Goal: Transaction & Acquisition: Purchase product/service

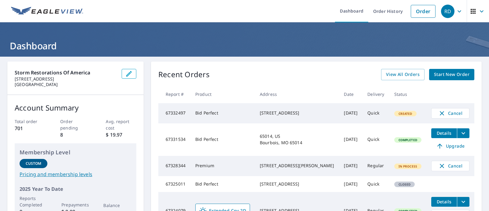
click at [57, 10] on img at bounding box center [47, 11] width 72 height 9
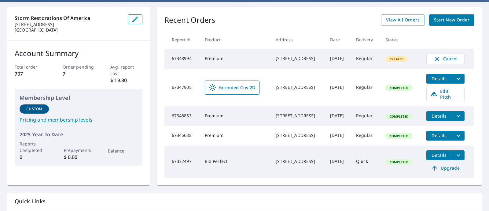
scroll to position [100, 0]
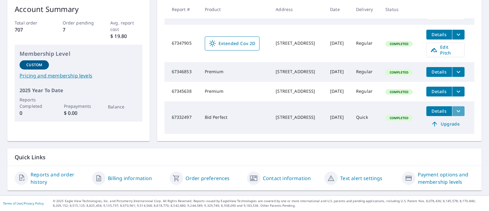
click at [459, 110] on icon "filesDropdownBtn-67332497" at bounding box center [459, 111] width 4 height 2
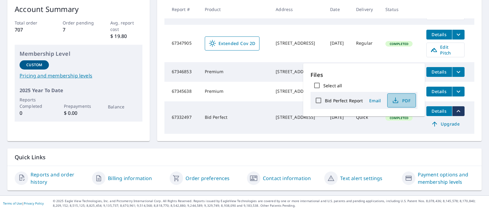
click at [401, 103] on span "PDF" at bounding box center [401, 100] width 20 height 7
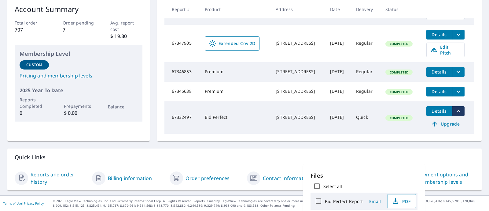
scroll to position [0, 0]
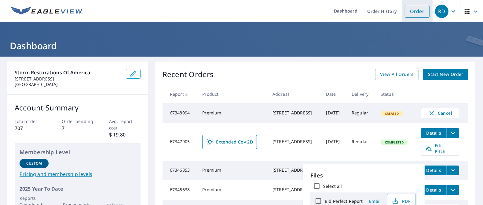
click at [414, 8] on link "Order" at bounding box center [417, 11] width 25 height 13
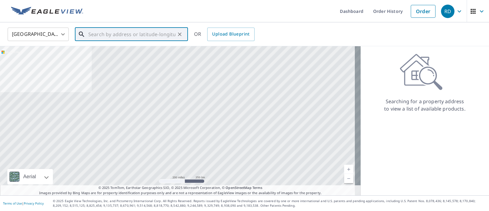
click at [127, 34] on input "text" at bounding box center [131, 34] width 87 height 17
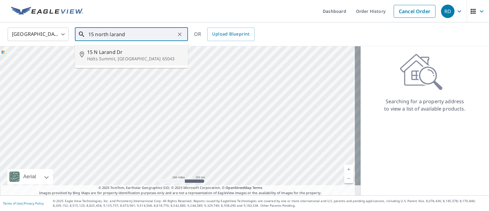
click at [111, 50] on span "15 N Larand Dr" at bounding box center [135, 51] width 96 height 7
type input "15 N Larand Dr Holts Summit, MO 65043"
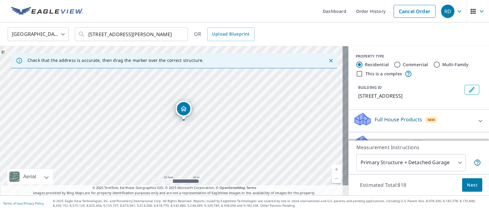
drag, startPoint x: 155, startPoint y: 82, endPoint x: 217, endPoint y: 113, distance: 70.0
click at [217, 113] on div "15 N Larand Dr Holts Summit, MO 65043" at bounding box center [174, 120] width 349 height 149
drag, startPoint x: 180, startPoint y: 112, endPoint x: 172, endPoint y: 111, distance: 8.6
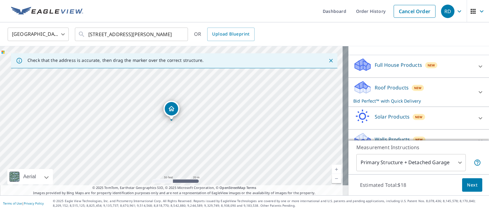
scroll to position [56, 0]
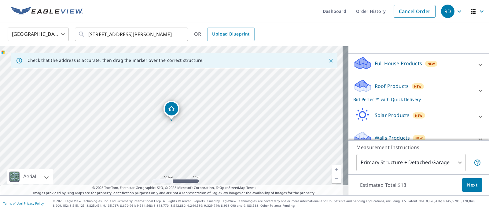
click at [473, 85] on div at bounding box center [480, 90] width 15 height 15
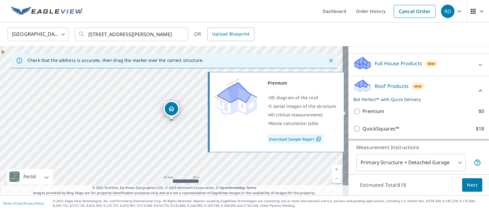
click at [404, 113] on label "Premium $0" at bounding box center [424, 111] width 122 height 8
click at [363, 113] on input "Premium $0" at bounding box center [358, 111] width 9 height 7
checkbox input "true"
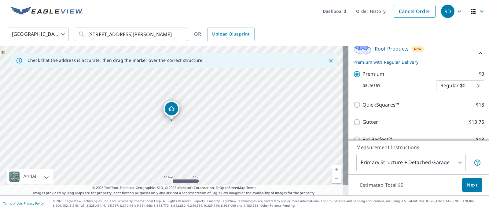
scroll to position [99, 0]
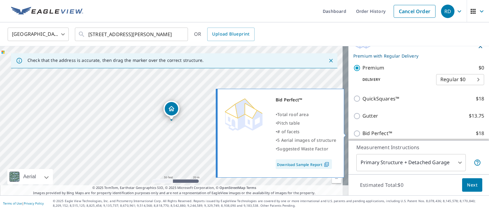
click at [441, 133] on label "Bid Perfect™ $18" at bounding box center [424, 133] width 122 height 8
click at [363, 133] on input "Bid Perfect™ $18" at bounding box center [358, 133] width 9 height 7
checkbox input "true"
checkbox input "false"
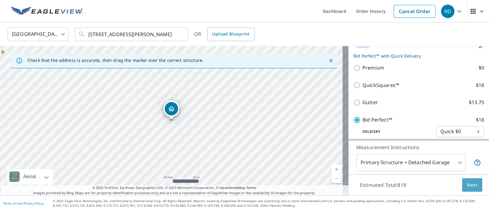
click at [472, 183] on span "Next" at bounding box center [472, 185] width 10 height 8
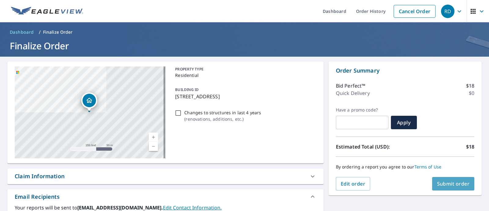
click at [442, 180] on span "Submit order" at bounding box center [453, 183] width 33 height 7
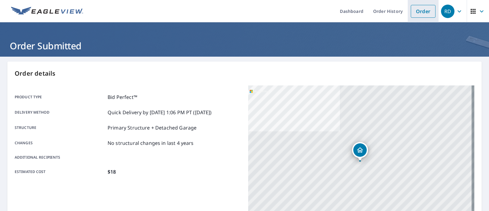
click at [417, 9] on link "Order" at bounding box center [423, 11] width 25 height 13
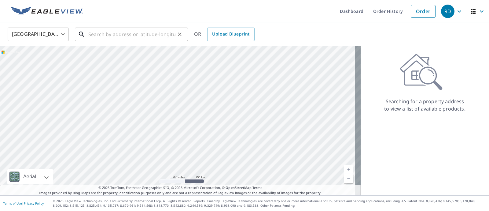
click at [124, 32] on input "text" at bounding box center [131, 34] width 87 height 17
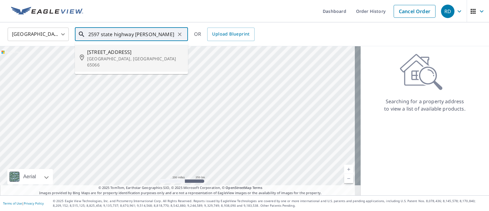
click at [122, 49] on span "2597 State Highway P" at bounding box center [135, 51] width 96 height 7
type input "2597 State Highway P Owensville, MO 65066"
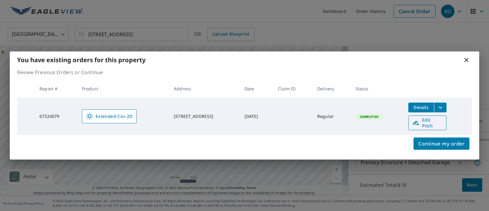
click at [429, 121] on span "Edit Pitch" at bounding box center [428, 123] width 30 height 12
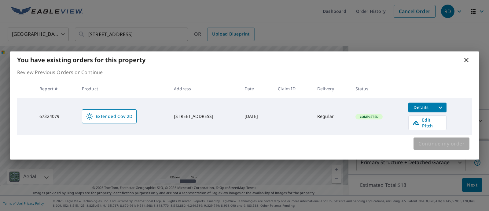
click at [453, 139] on span "Continue my order" at bounding box center [442, 143] width 46 height 9
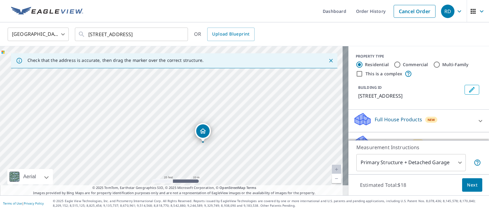
drag, startPoint x: 225, startPoint y: 125, endPoint x: 120, endPoint y: 150, distance: 107.9
click at [120, 150] on div "2597 State Highway P Owensville, MO 65066" at bounding box center [174, 120] width 349 height 149
drag, startPoint x: 203, startPoint y: 128, endPoint x: 200, endPoint y: 123, distance: 5.8
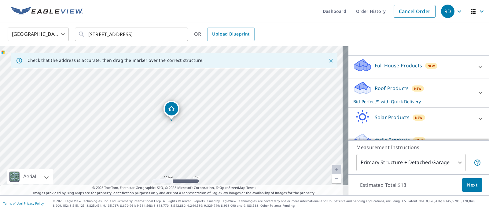
scroll to position [56, 0]
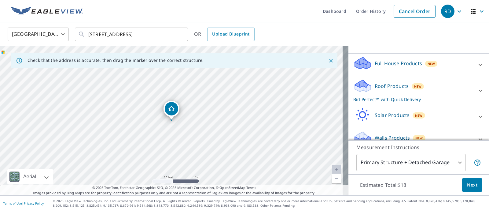
click at [473, 95] on div at bounding box center [480, 90] width 15 height 15
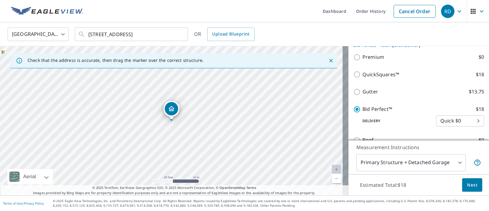
scroll to position [107, 0]
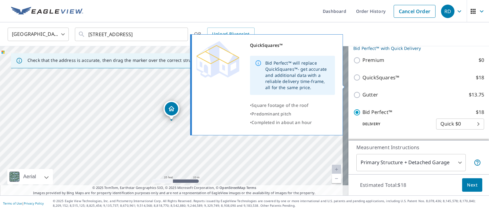
click at [391, 81] on p "QuickSquares™" at bounding box center [381, 78] width 37 height 8
click at [363, 81] on input "QuickSquares™ $18" at bounding box center [358, 77] width 9 height 7
checkbox input "true"
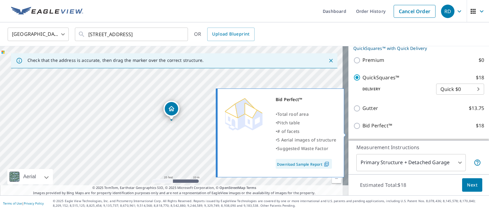
click at [378, 129] on p "Bid Perfect™" at bounding box center [378, 126] width 30 height 8
click at [363, 129] on input "Bid Perfect™ $18" at bounding box center [358, 125] width 9 height 7
checkbox input "true"
checkbox input "false"
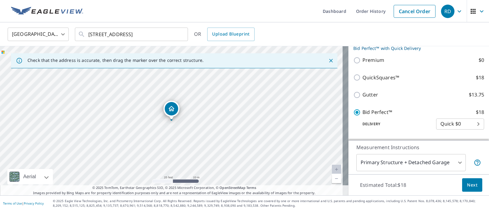
drag, startPoint x: 468, startPoint y: 181, endPoint x: 433, endPoint y: 178, distance: 35.3
click at [433, 178] on div "Estimated Total: $18 Next" at bounding box center [419, 184] width 141 height 21
click at [443, 163] on body "RD RD Dashboard Order History Cancel Order RD United States US ​ 2597 State Hig…" at bounding box center [244, 105] width 489 height 211
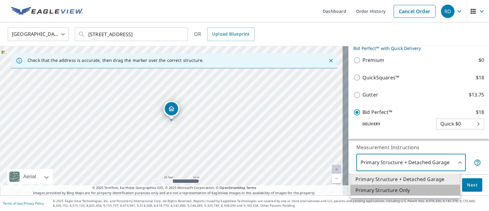
click at [404, 187] on li "Primary Structure Only" at bounding box center [405, 189] width 109 height 11
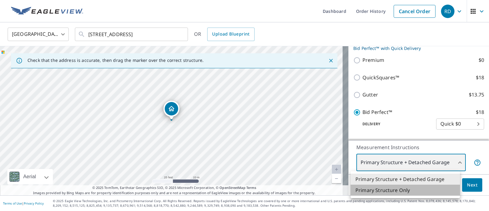
type input "2"
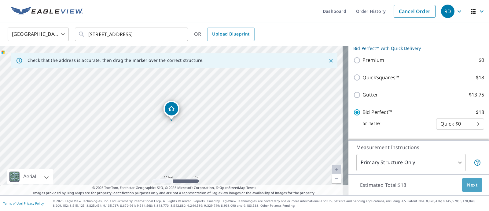
click at [474, 182] on button "Next" at bounding box center [472, 185] width 20 height 14
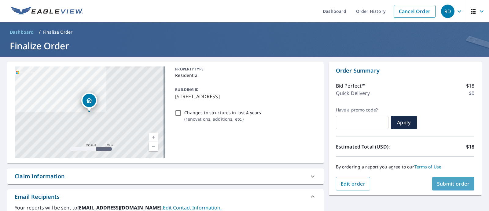
click at [442, 178] on button "Submit order" at bounding box center [453, 183] width 43 height 13
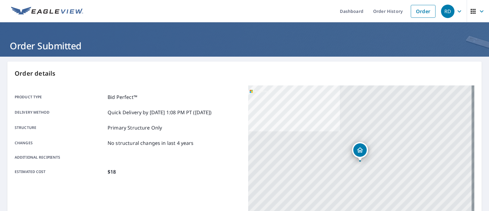
click at [55, 13] on img at bounding box center [47, 11] width 72 height 9
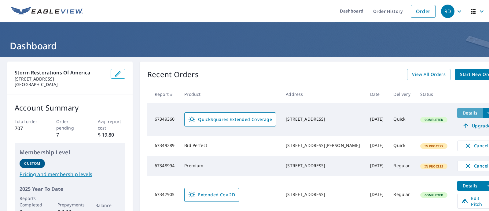
click at [461, 114] on span "Details" at bounding box center [470, 113] width 18 height 6
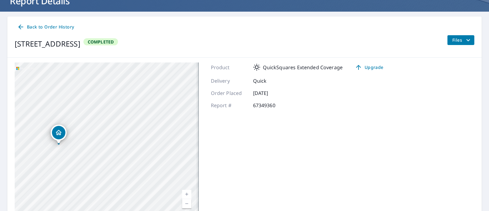
scroll to position [36, 0]
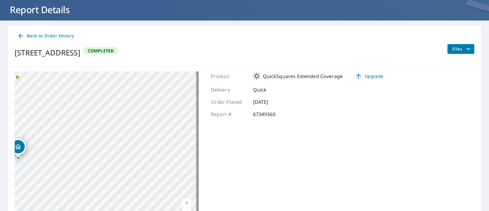
click at [453, 49] on span "Files" at bounding box center [463, 48] width 20 height 7
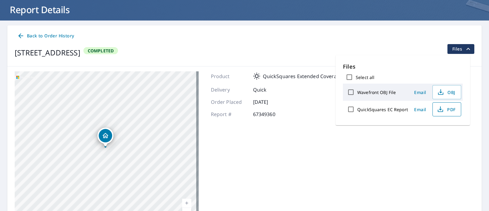
click at [448, 111] on span "PDF" at bounding box center [447, 108] width 20 height 7
click at [335, 46] on div "2597 State Highway P Owensville, MO 65066 Completed Files" at bounding box center [245, 52] width 460 height 17
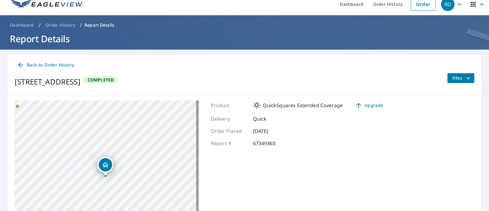
scroll to position [0, 0]
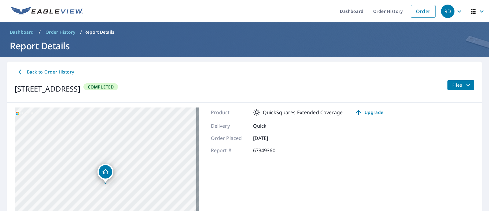
click at [47, 72] on span "Back to Order History" at bounding box center [45, 72] width 57 height 8
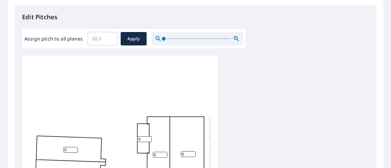
scroll to position [6, 0]
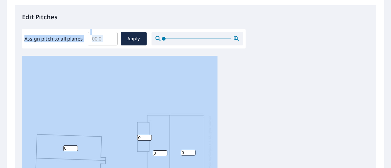
drag, startPoint x: 305, startPoint y: 37, endPoint x: 357, endPoint y: 86, distance: 71.6
click at [357, 86] on div "Edit Pitches Assign pitch to all planes ​ Apply 0 0 0 0 0" at bounding box center [196, 130] width 362 height 250
click at [309, 74] on div "0 0 0 0 0" at bounding box center [195, 152] width 347 height 192
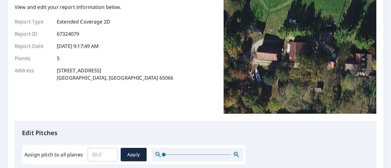
scroll to position [32, 0]
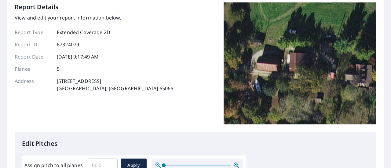
click at [302, 74] on img at bounding box center [300, 63] width 153 height 122
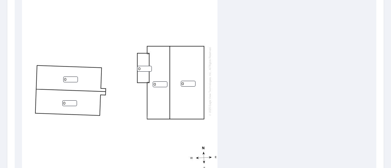
scroll to position [238, 0]
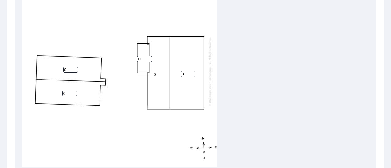
click at [215, 103] on div "0 0 0 0 0" at bounding box center [120, 72] width 196 height 192
click at [192, 71] on input "1" at bounding box center [188, 74] width 15 height 6
click at [192, 71] on input "2" at bounding box center [188, 74] width 15 height 6
type input "3"
click at [192, 71] on input "3" at bounding box center [188, 74] width 15 height 6
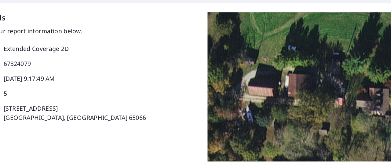
scroll to position [9, 0]
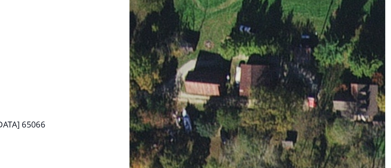
click at [357, 110] on img at bounding box center [300, 87] width 153 height 122
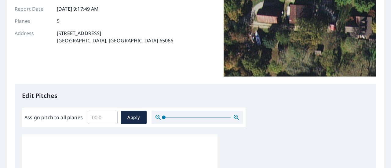
scroll to position [0, 0]
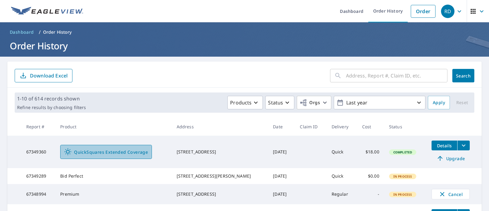
click at [120, 156] on link "QuickSquares Extended Coverage" at bounding box center [106, 152] width 92 height 14
